Goal: Complete application form

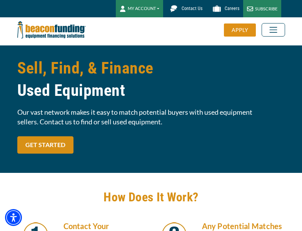
scroll to position [310, 0]
